Goal: Task Accomplishment & Management: Use online tool/utility

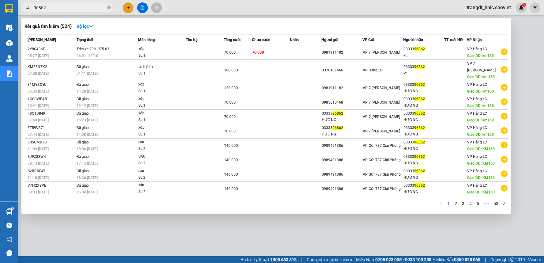
click at [51, 8] on input "96862" at bounding box center [70, 7] width 72 height 7
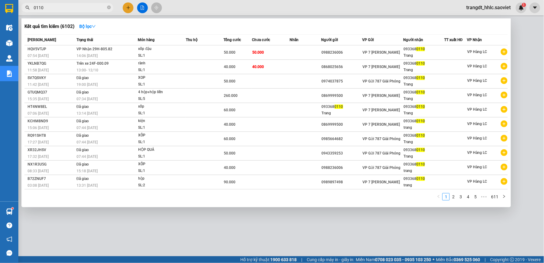
click at [66, 6] on input "0110" at bounding box center [70, 7] width 72 height 7
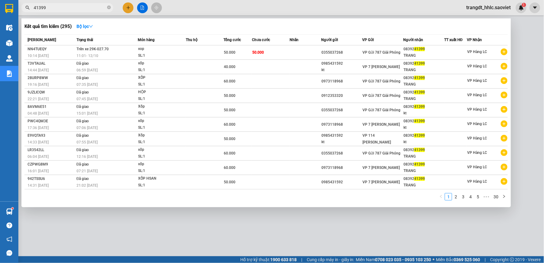
click at [105, 6] on input "41399" at bounding box center [70, 7] width 72 height 7
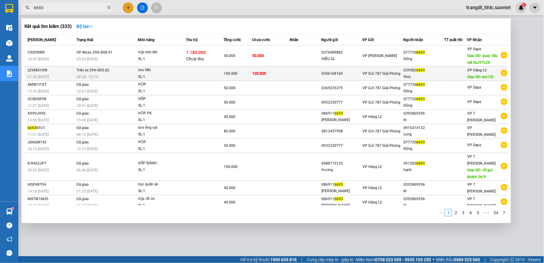
type input "6693"
click at [280, 74] on td "100.000" at bounding box center [271, 73] width 38 height 14
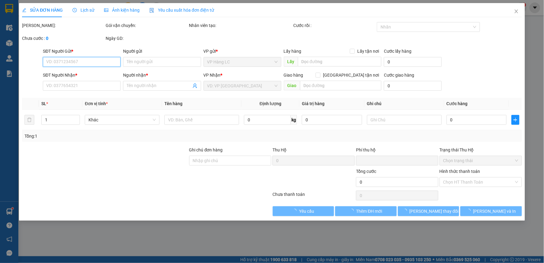
type input "0356168169"
type input "0395826693"
type input "thuy"
type input "km150"
type input "0"
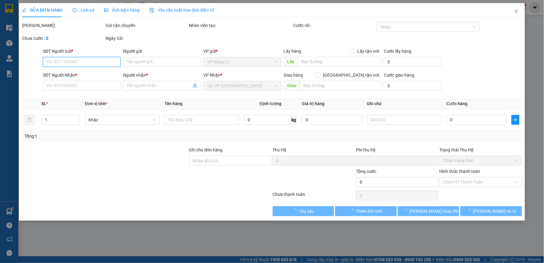
type input "100.000"
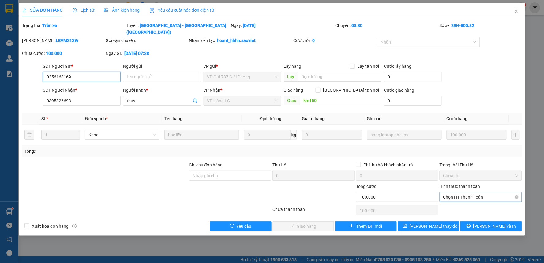
drag, startPoint x: 461, startPoint y: 190, endPoint x: 459, endPoint y: 195, distance: 5.1
click at [461, 192] on span "Chọn HT Thanh Toán" at bounding box center [480, 196] width 75 height 9
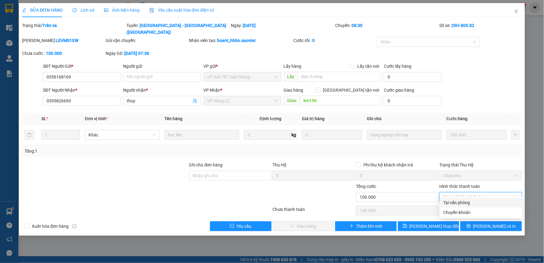
click at [458, 199] on div "Tại văn phòng" at bounding box center [481, 202] width 75 height 7
type input "0"
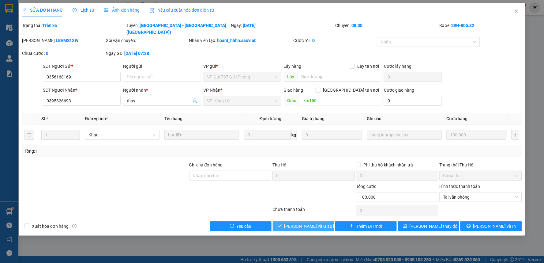
click at [310, 223] on span "[PERSON_NAME] và Giao hàng" at bounding box center [313, 226] width 59 height 7
click at [311, 223] on span "[PERSON_NAME] và Giao hàng" at bounding box center [313, 226] width 59 height 7
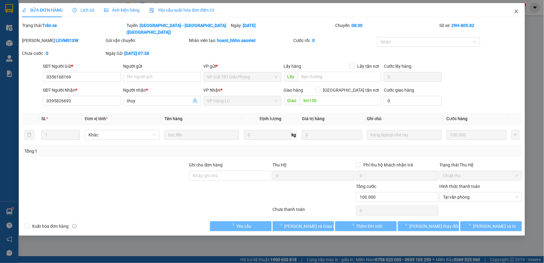
click at [516, 11] on icon "close" at bounding box center [516, 11] width 3 height 4
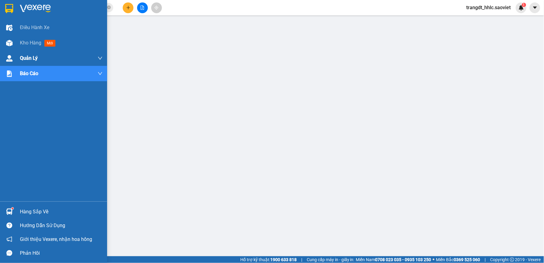
drag, startPoint x: 35, startPoint y: 40, endPoint x: 103, endPoint y: 55, distance: 69.9
click at [35, 40] on span "Kho hàng" at bounding box center [30, 43] width 21 height 6
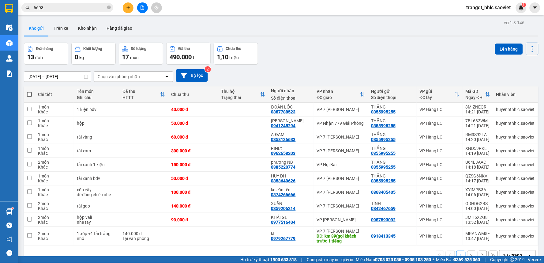
click at [42, 76] on input "[DATE] – [DATE]" at bounding box center [57, 77] width 67 height 10
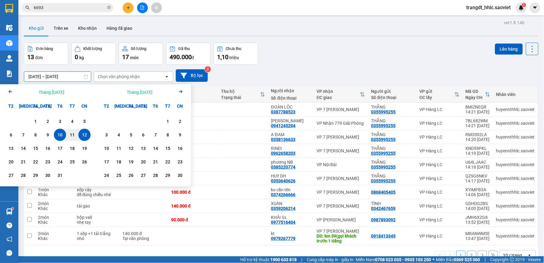
click at [10, 90] on icon "Arrow Left" at bounding box center [10, 91] width 7 height 7
click at [9, 119] on div "1" at bounding box center [11, 121] width 9 height 7
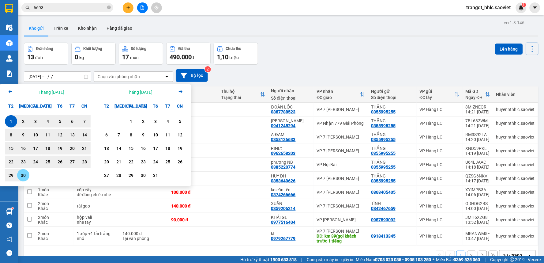
click at [25, 175] on div "30" at bounding box center [23, 174] width 9 height 7
type input "[DATE] – [DATE]"
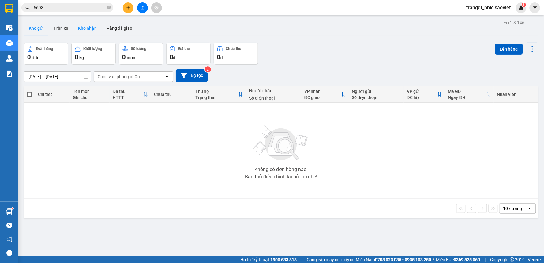
click at [85, 26] on button "Kho nhận" at bounding box center [87, 28] width 28 height 15
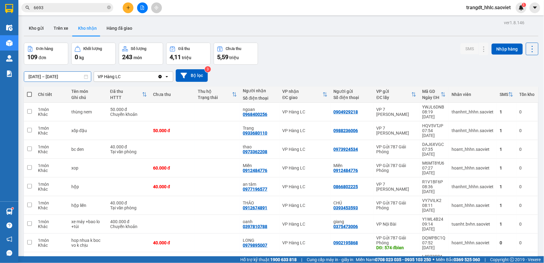
click at [44, 75] on input "[DATE] – [DATE]" at bounding box center [57, 77] width 67 height 10
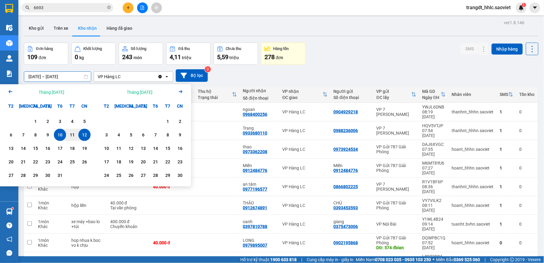
click at [10, 91] on icon "Arrow Left" at bounding box center [10, 91] width 7 height 7
drag, startPoint x: 12, startPoint y: 123, endPoint x: 26, endPoint y: 176, distance: 54.9
click at [13, 123] on div "1" at bounding box center [11, 121] width 9 height 7
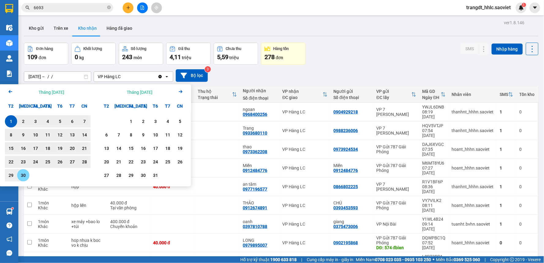
click at [26, 176] on div "30" at bounding box center [23, 174] width 9 height 7
type input "[DATE] – [DATE]"
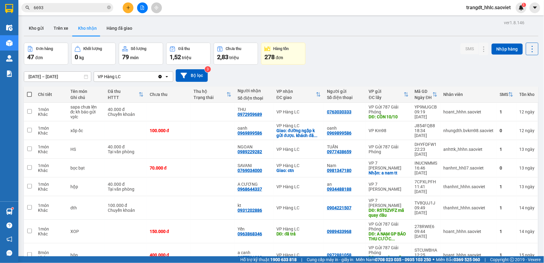
scroll to position [68, 0]
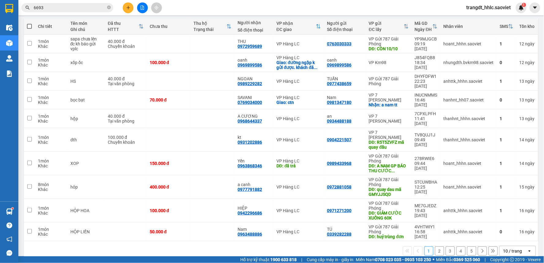
click at [505, 248] on div "10 / trang" at bounding box center [512, 251] width 19 height 6
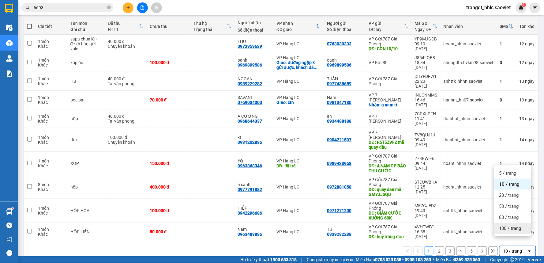
click at [509, 227] on span "100 / trang" at bounding box center [510, 228] width 22 height 6
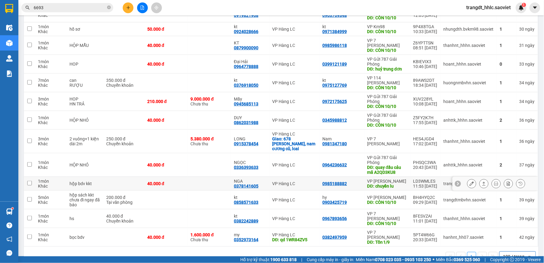
scroll to position [751, 0]
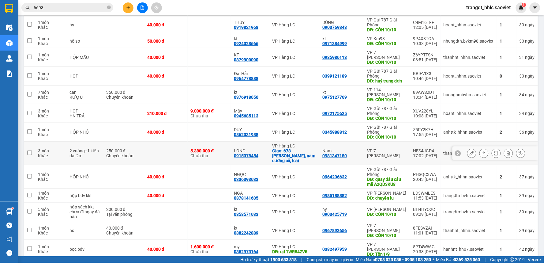
click at [347, 158] on div "Nam 0981347180" at bounding box center [341, 153] width 39 height 10
checkbox input "true"
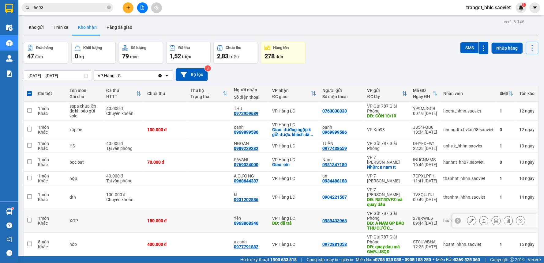
scroll to position [0, 0]
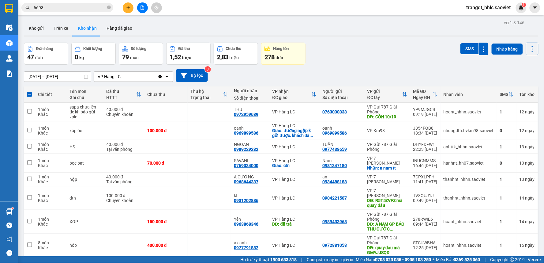
click at [39, 75] on input "[DATE] – [DATE]" at bounding box center [57, 77] width 67 height 10
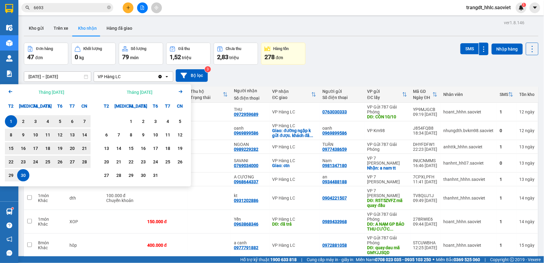
click at [11, 90] on icon "Arrow Left" at bounding box center [10, 91] width 7 height 7
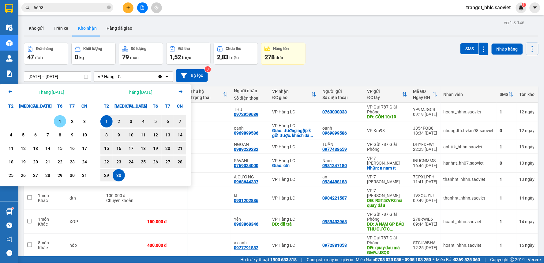
click at [59, 122] on div "1" at bounding box center [60, 121] width 9 height 7
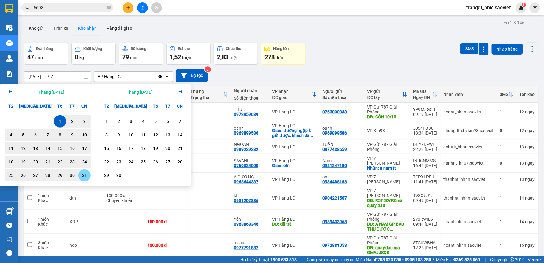
click at [87, 173] on div "31" at bounding box center [84, 174] width 9 height 7
type input "[DATE] – [DATE]"
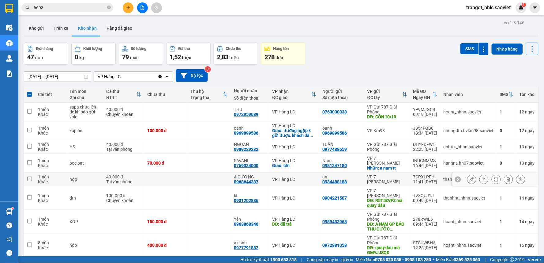
checkbox input "false"
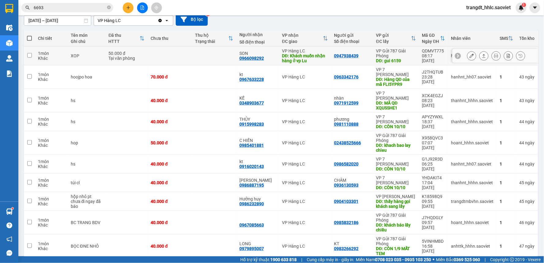
scroll to position [68, 0]
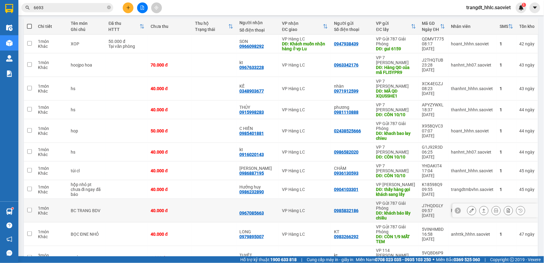
click at [320, 208] on td "VP Hàng LC" at bounding box center [305, 211] width 52 height 24
checkbox input "true"
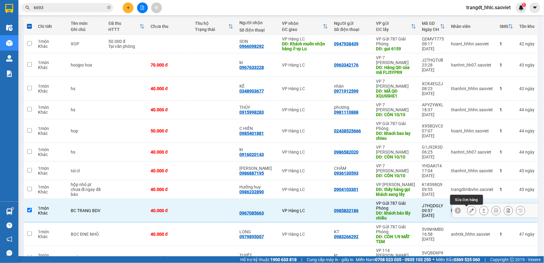
click at [470, 209] on icon at bounding box center [472, 210] width 4 height 4
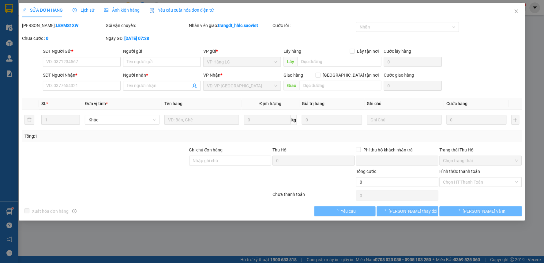
type input "0985832186"
type input "khách báo lấy chiều"
type input "0967085663"
type input "0"
type input "40.000"
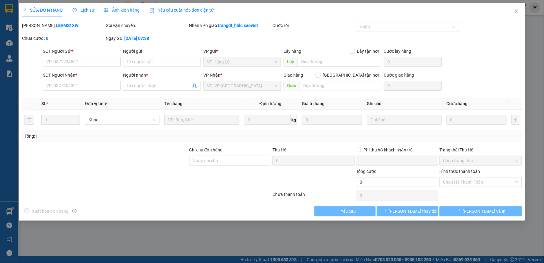
type input "40.000"
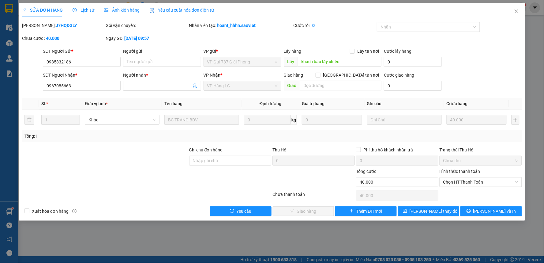
click at [93, 11] on div "SỬA ĐƠN HÀNG Lịch sử Ảnh kiện hàng Yêu cầu xuất hóa đơn điện tử" at bounding box center [118, 10] width 192 height 14
click at [83, 11] on span "Lịch sử" at bounding box center [84, 10] width 22 height 5
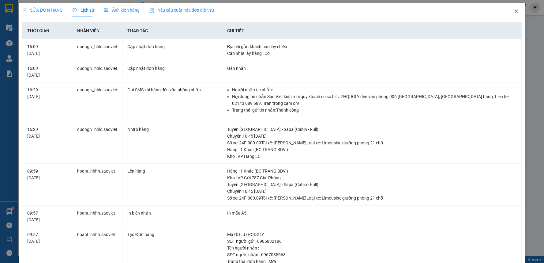
click at [510, 8] on span "Close" at bounding box center [516, 11] width 17 height 17
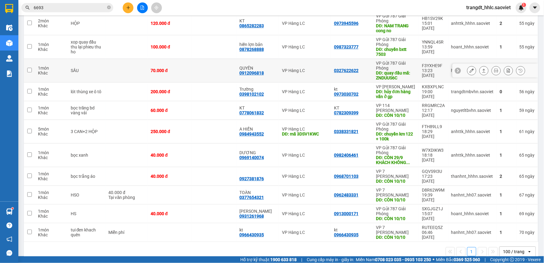
scroll to position [577, 0]
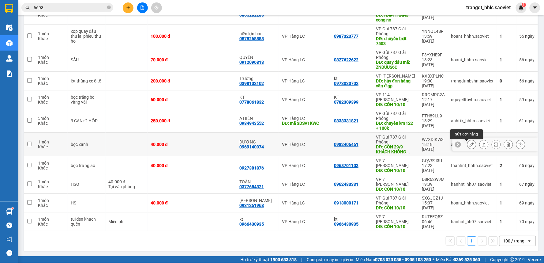
click at [470, 145] on icon at bounding box center [472, 144] width 4 height 4
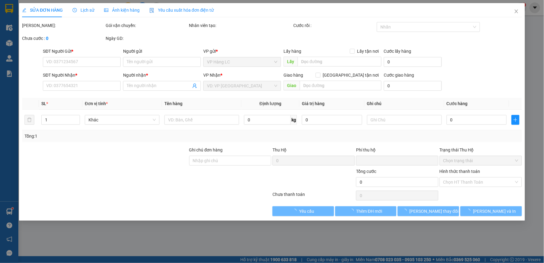
type input "0982406461"
type input "CÒN 29/9 KHÁCH KHÔNG LẤY"
type input "0969140074"
type input "DƯƠNG"
type input "0"
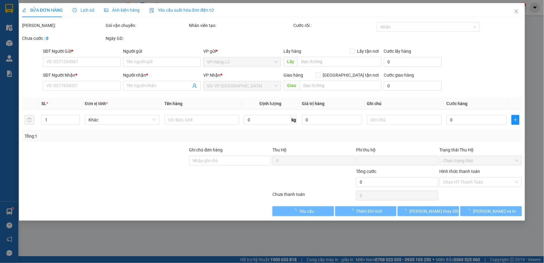
type input "40.000"
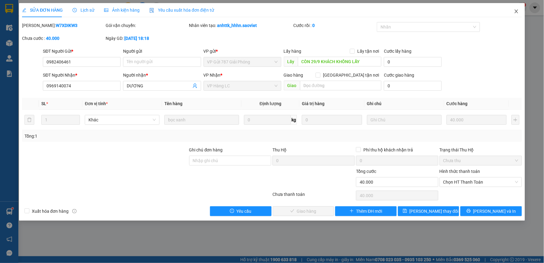
click at [513, 5] on span "Close" at bounding box center [516, 11] width 17 height 17
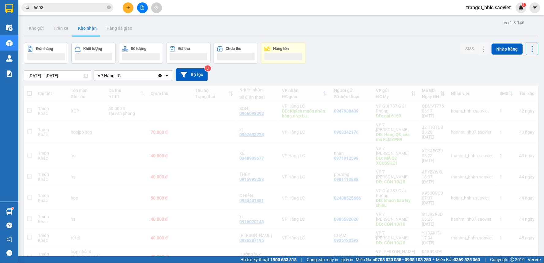
click at [515, 10] on span "trangdt_hhlc.saoviet" at bounding box center [489, 8] width 54 height 8
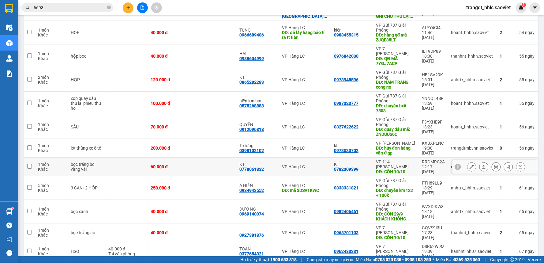
scroll to position [475, 0]
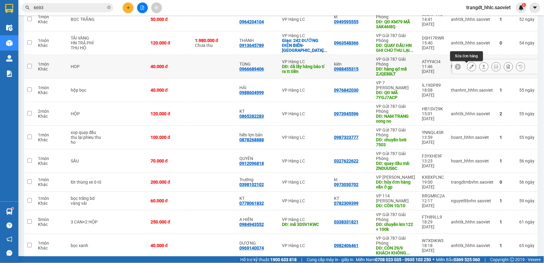
click at [470, 67] on icon at bounding box center [472, 66] width 4 height 4
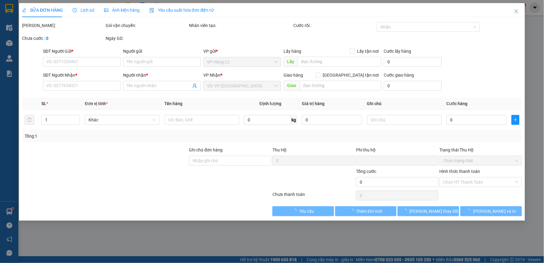
type input "0988455315"
type input "kiên"
type input "hàng qđ mã ZJQE88LT"
type input "0966689406"
type input "TÙNG"
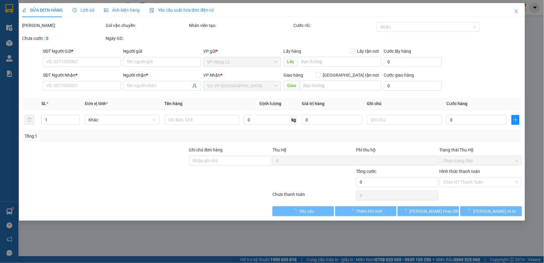
type input "đã lấy hàng báo tí ra tt tiền"
type input "0"
type input "40.000"
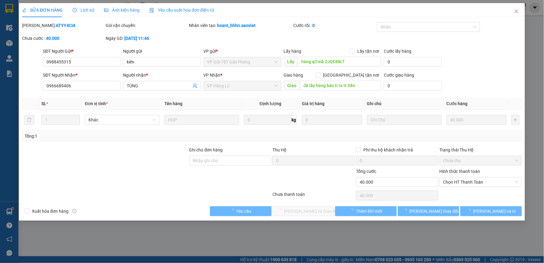
click at [85, 11] on span "Lịch sử" at bounding box center [84, 10] width 22 height 5
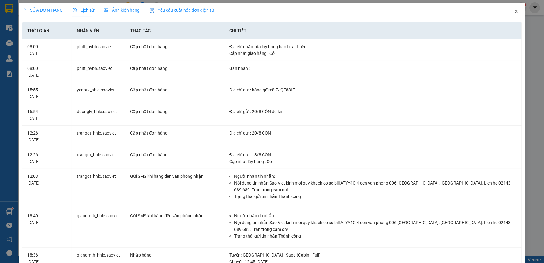
click at [515, 10] on icon "close" at bounding box center [516, 11] width 3 height 4
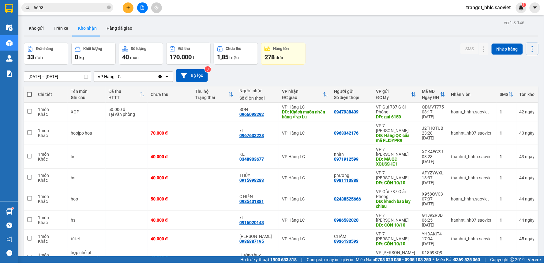
click at [356, 60] on div "Đơn hàng 33 đơn Khối lượng 0 kg Số lượng 40 món Đã thu 170.000 đ Chưa thu 1,85 …" at bounding box center [281, 54] width 515 height 22
click at [142, 7] on icon "file-add" at bounding box center [142, 8] width 4 height 4
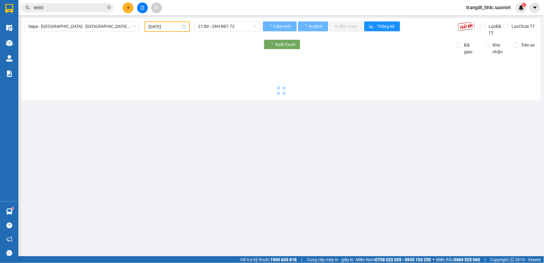
click at [62, 25] on span "Sapa - [GEOGRAPHIC_DATA] - [GEOGRAPHIC_DATA] ([GEOGRAPHIC_DATA])" at bounding box center [82, 26] width 108 height 9
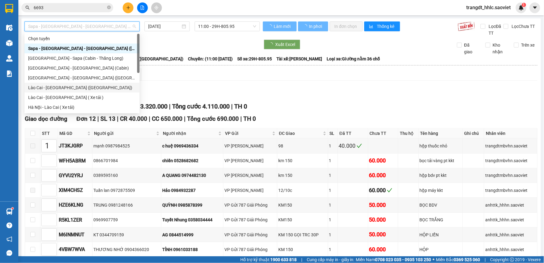
type input "[DATE]"
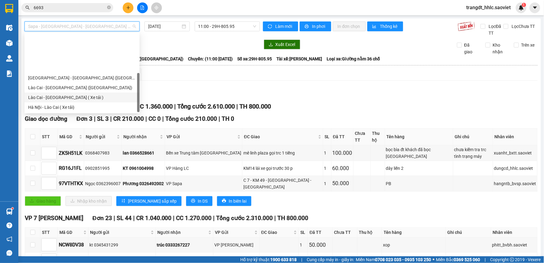
scroll to position [49, 0]
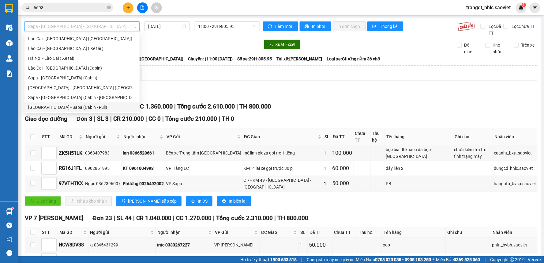
click at [77, 102] on div "[GEOGRAPHIC_DATA] - Sapa (Cabin - Full)" at bounding box center [81, 107] width 115 height 10
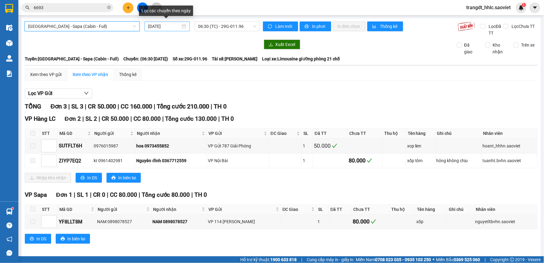
click at [170, 28] on input "[DATE]" at bounding box center [164, 26] width 32 height 7
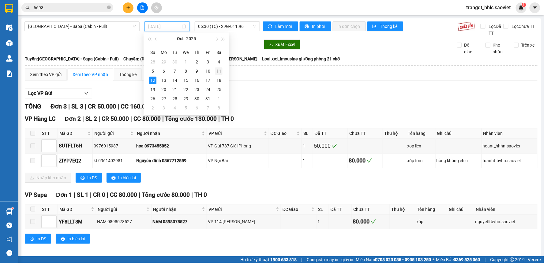
click at [218, 73] on div "11" at bounding box center [218, 70] width 7 height 7
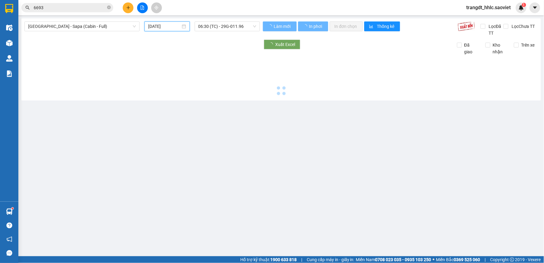
type input "[DATE]"
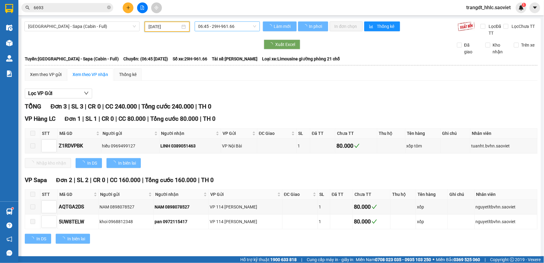
click at [227, 26] on span "06:45 - 29H-961.66" at bounding box center [227, 26] width 58 height 9
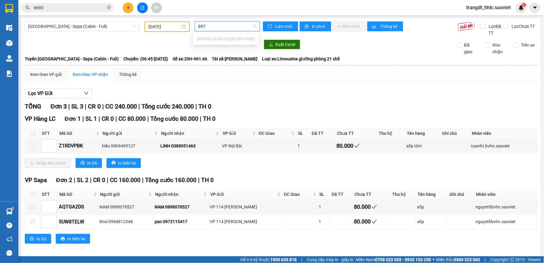
type input "8977"
click at [96, 27] on span "[GEOGRAPHIC_DATA] - Sapa (Cabin - Full)" at bounding box center [82, 26] width 108 height 9
click at [110, 26] on span "[GEOGRAPHIC_DATA] - Sapa (Cabin - Full)" at bounding box center [82, 26] width 108 height 9
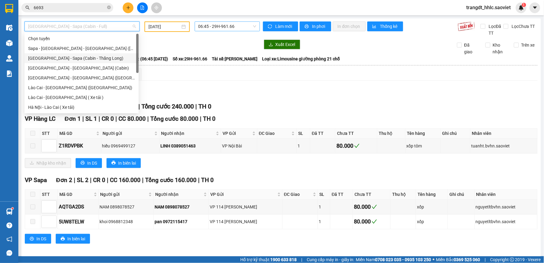
click at [95, 56] on div "[GEOGRAPHIC_DATA] - Sapa (Cabin - Thăng Long)" at bounding box center [81, 58] width 107 height 7
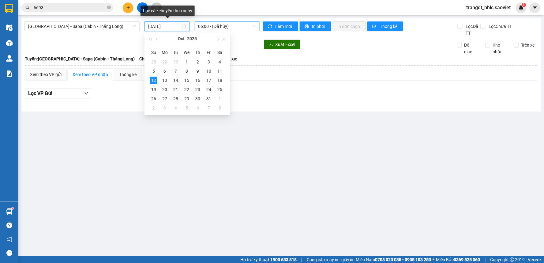
drag, startPoint x: 171, startPoint y: 28, endPoint x: 175, endPoint y: 45, distance: 18.2
click at [171, 28] on input "[DATE]" at bounding box center [164, 26] width 32 height 7
click at [217, 70] on div "11" at bounding box center [219, 70] width 7 height 7
type input "[DATE]"
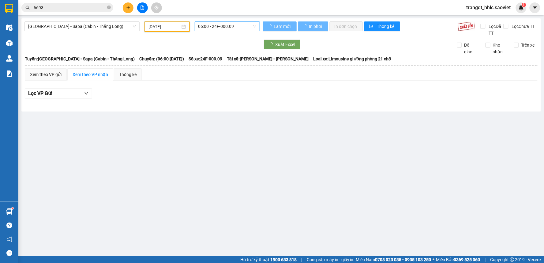
click at [223, 24] on span "06:00 - 24F-000.09" at bounding box center [227, 26] width 58 height 9
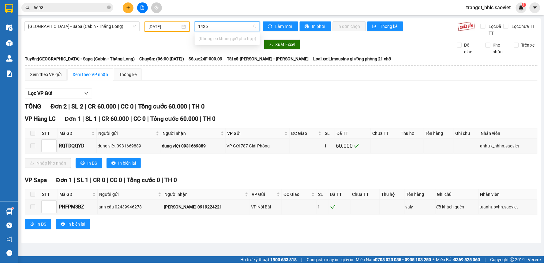
type input "1426"
click at [112, 27] on span "[GEOGRAPHIC_DATA] - Sapa (Cabin - Thăng Long)" at bounding box center [82, 26] width 108 height 9
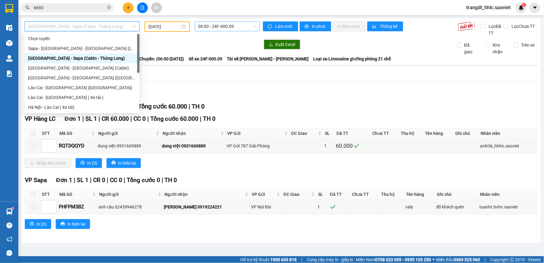
scroll to position [49, 0]
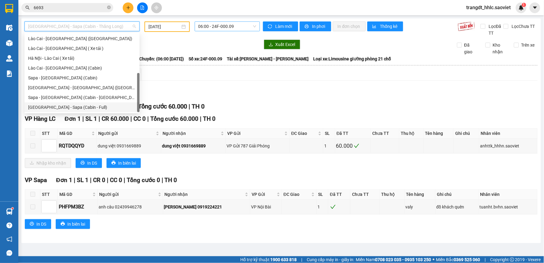
click at [90, 104] on div "[GEOGRAPHIC_DATA] - Sapa (Cabin - Full)" at bounding box center [82, 107] width 108 height 7
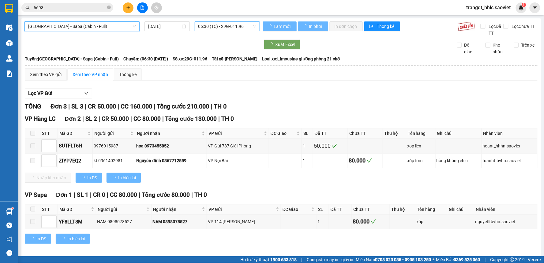
click at [173, 24] on input "[DATE]" at bounding box center [164, 26] width 32 height 7
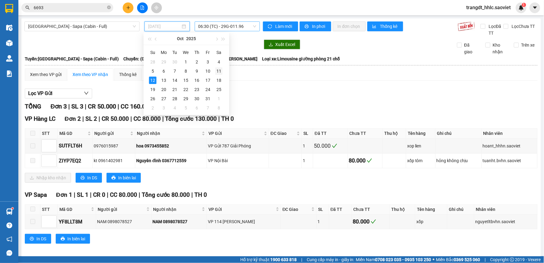
click at [214, 69] on td "11" at bounding box center [218, 70] width 11 height 9
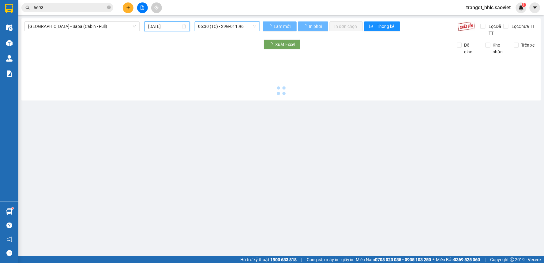
type input "[DATE]"
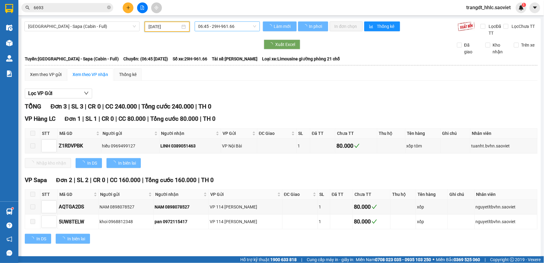
click at [215, 25] on span "06:45 - 29H-961.66" at bounding box center [227, 26] width 58 height 9
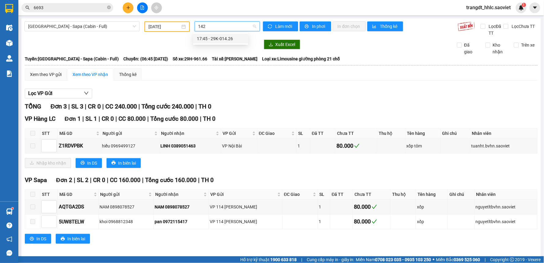
type input "1426"
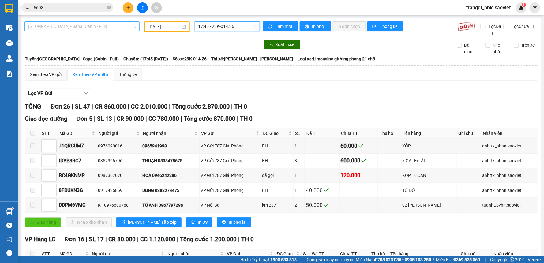
click at [54, 28] on span "[GEOGRAPHIC_DATA] - Sapa (Cabin - Full)" at bounding box center [82, 26] width 108 height 9
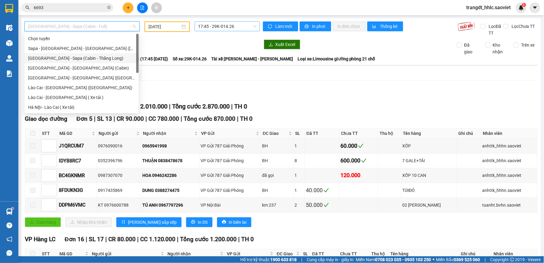
click at [91, 58] on div "[GEOGRAPHIC_DATA] - Sapa (Cabin - Thăng Long)" at bounding box center [81, 58] width 107 height 7
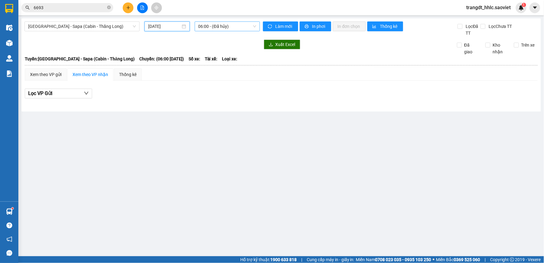
click at [160, 26] on input "[DATE]" at bounding box center [164, 26] width 32 height 7
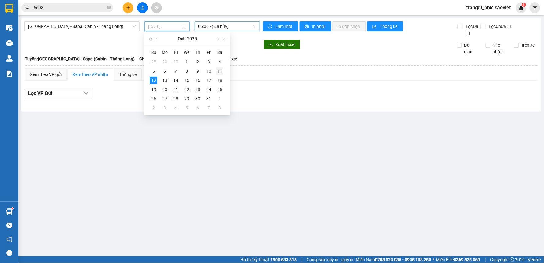
drag, startPoint x: 221, startPoint y: 71, endPoint x: 224, endPoint y: 44, distance: 27.1
click at [221, 71] on div "11" at bounding box center [219, 70] width 7 height 7
type input "[DATE]"
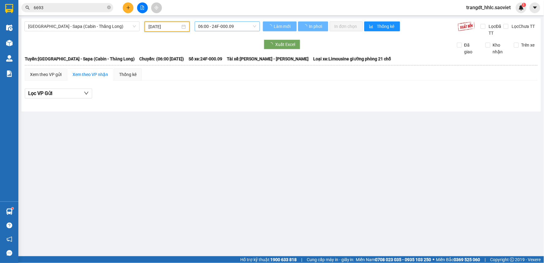
click at [232, 27] on span "06:00 - 24F-000.09" at bounding box center [227, 26] width 58 height 9
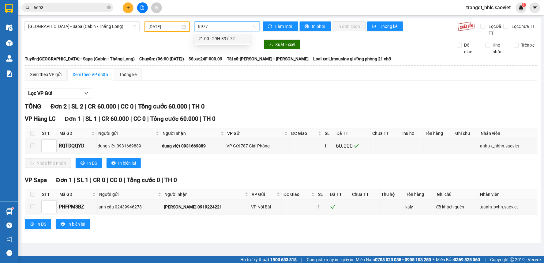
type input "89772"
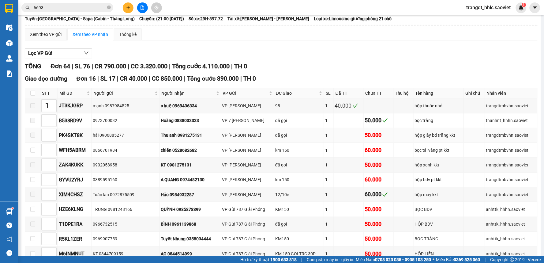
scroll to position [102, 0]
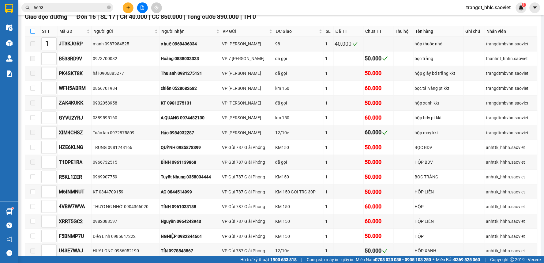
click at [31, 29] on input "checkbox" at bounding box center [32, 31] width 5 height 5
checkbox input "true"
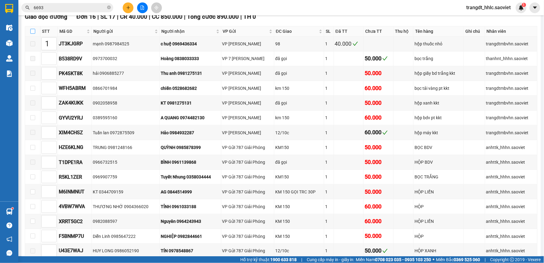
checkbox input "true"
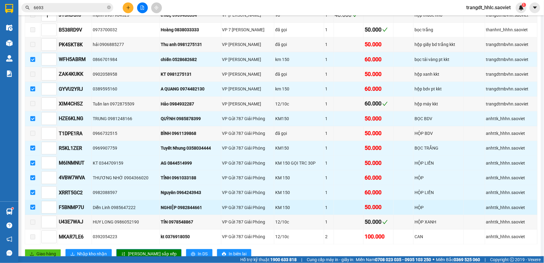
scroll to position [170, 0]
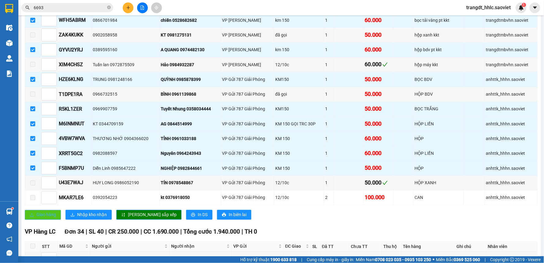
click at [47, 215] on span "Giao hàng" at bounding box center [46, 214] width 20 height 7
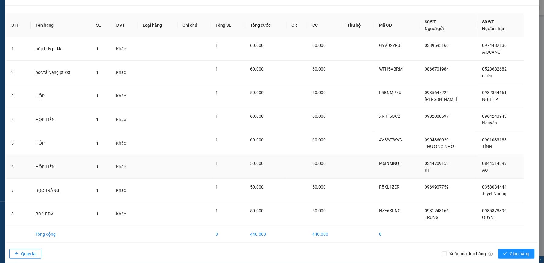
scroll to position [22, 0]
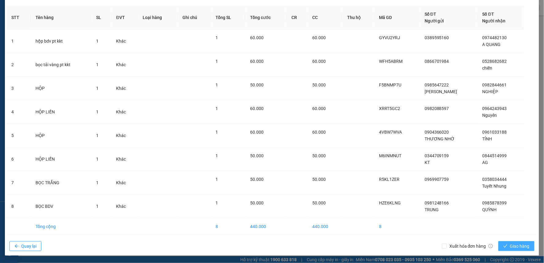
click at [513, 245] on span "Giao hàng" at bounding box center [520, 245] width 20 height 7
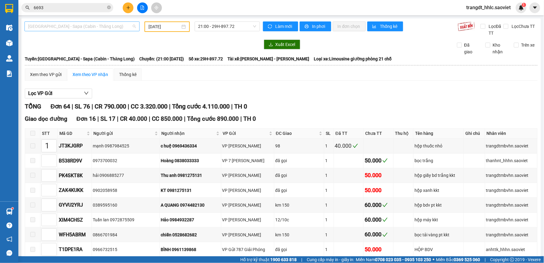
click at [115, 29] on span "[GEOGRAPHIC_DATA] - Sapa (Cabin - Thăng Long)" at bounding box center [82, 26] width 108 height 9
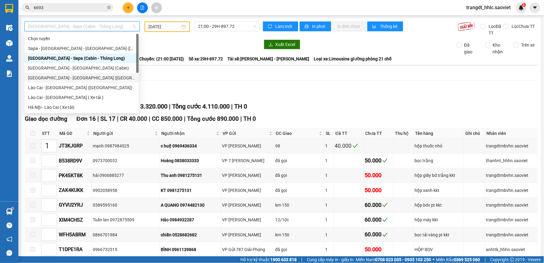
click at [83, 77] on div "[GEOGRAPHIC_DATA] - [GEOGRAPHIC_DATA] ([GEOGRAPHIC_DATA])" at bounding box center [81, 77] width 107 height 7
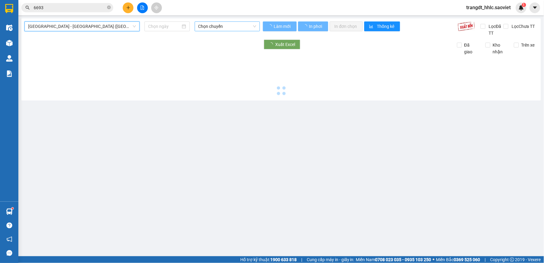
type input "[DATE]"
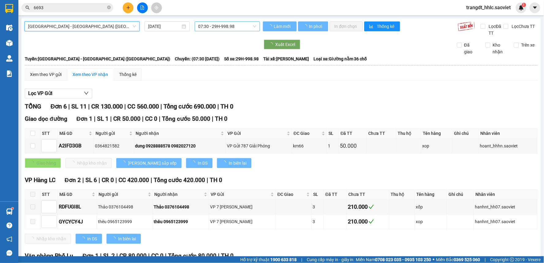
click at [222, 25] on span "07:30 - 29H-998.98" at bounding box center [227, 26] width 58 height 9
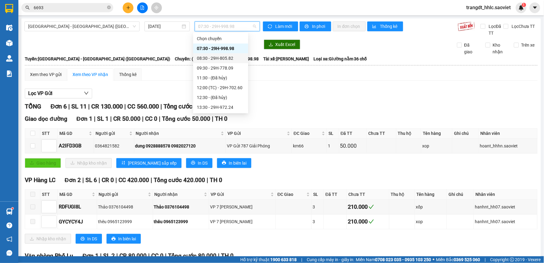
click at [230, 54] on div "08:30 - 29H-805.82" at bounding box center [220, 58] width 55 height 10
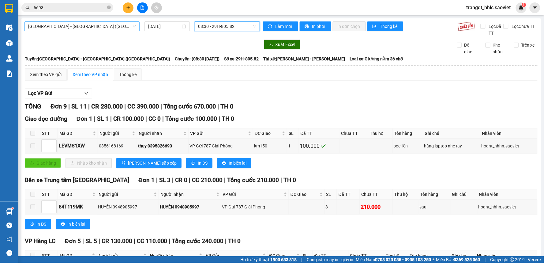
click at [111, 22] on span "[GEOGRAPHIC_DATA] - [GEOGRAPHIC_DATA] ([GEOGRAPHIC_DATA])" at bounding box center [82, 26] width 108 height 9
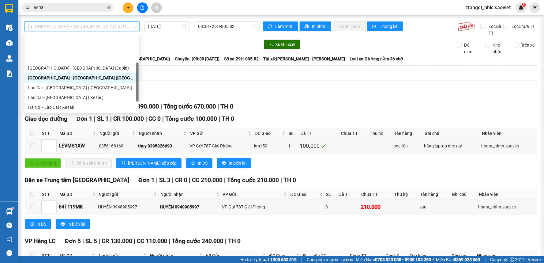
scroll to position [49, 0]
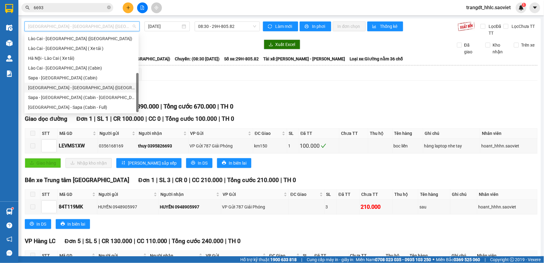
click at [77, 86] on div "[GEOGRAPHIC_DATA] - [GEOGRAPHIC_DATA] ([GEOGRAPHIC_DATA])" at bounding box center [81, 87] width 107 height 7
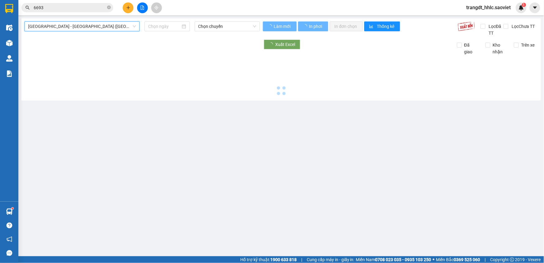
type input "[DATE]"
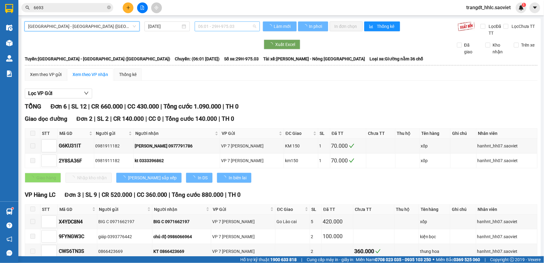
click at [221, 22] on span "06:01 - 29H-975.03" at bounding box center [227, 26] width 58 height 9
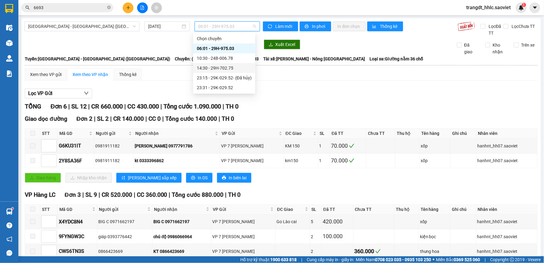
click at [331, 98] on div "Lọc VP Gửi" at bounding box center [281, 93] width 513 height 10
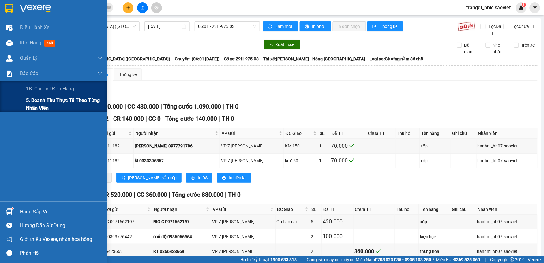
click at [40, 98] on span "5. Doanh thu thực tế theo từng nhân viên" at bounding box center [64, 103] width 77 height 15
